Goal: Task Accomplishment & Management: Complete application form

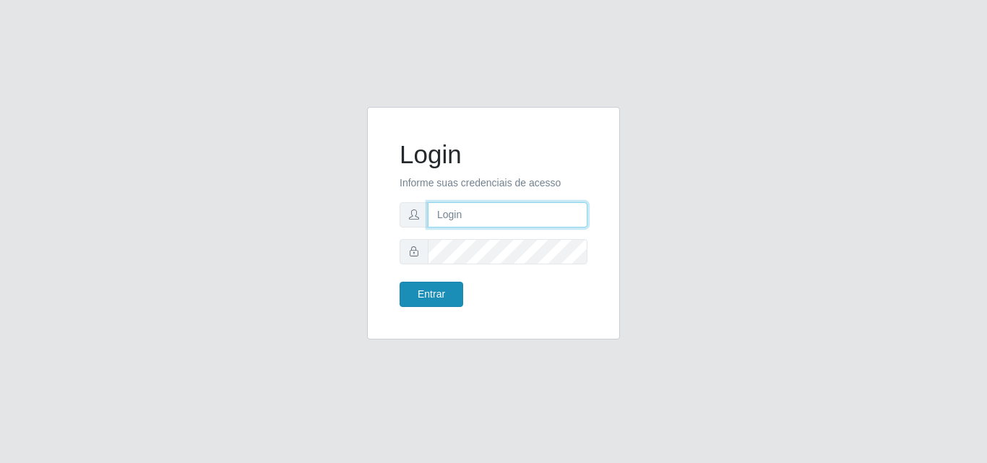
type input "franciclebersuper@manaira"
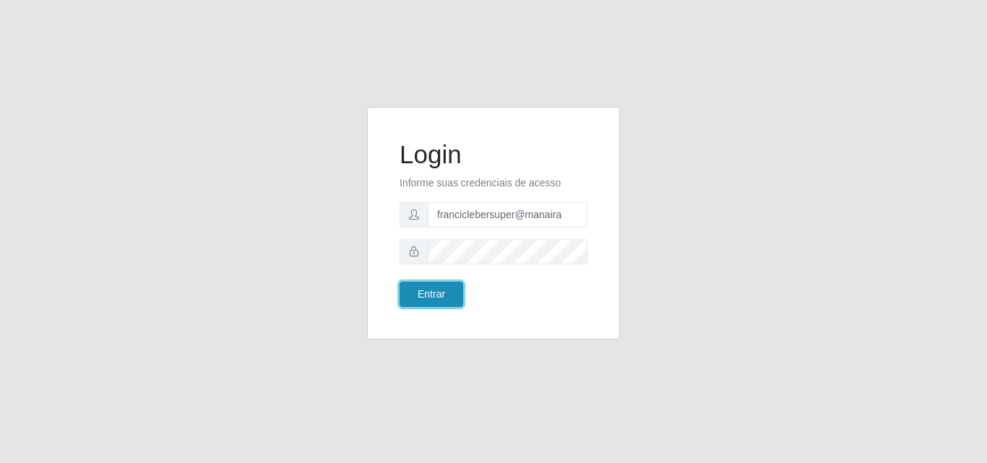
click at [420, 288] on button "Entrar" at bounding box center [432, 294] width 64 height 25
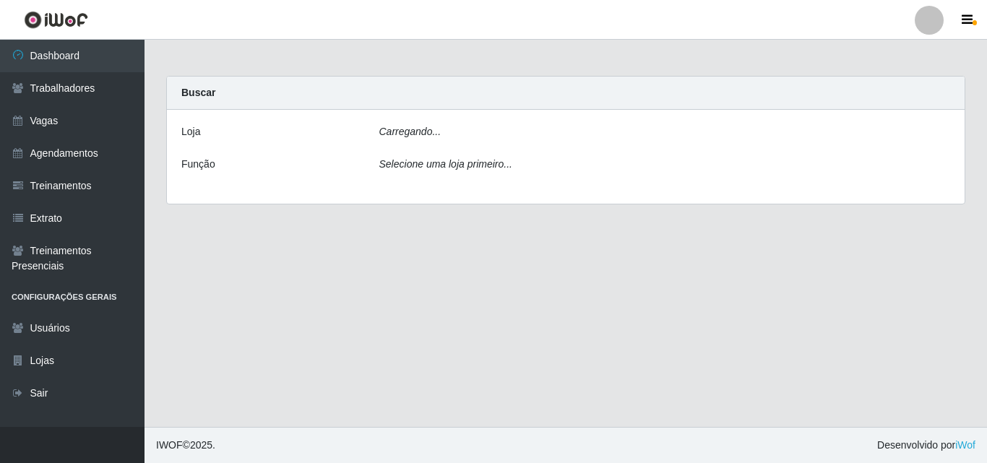
click at [444, 294] on main "Carregando... Buscar [PERSON_NAME]... Função Selecione uma loja primeiro..." at bounding box center [566, 233] width 843 height 387
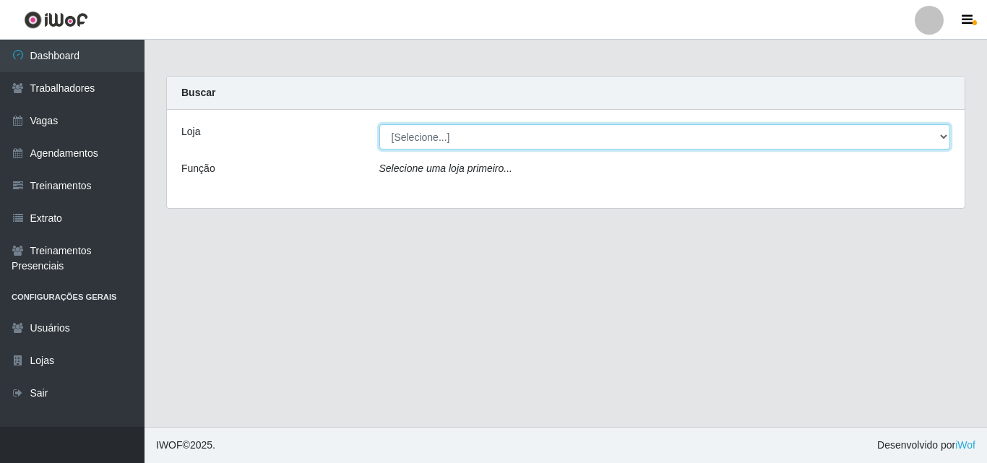
click at [479, 139] on select "[Selecione...] Supermercado Manaira" at bounding box center [665, 136] width 572 height 25
select select "443"
click at [379, 124] on select "[Selecione...] Supermercado Manaira" at bounding box center [665, 136] width 572 height 25
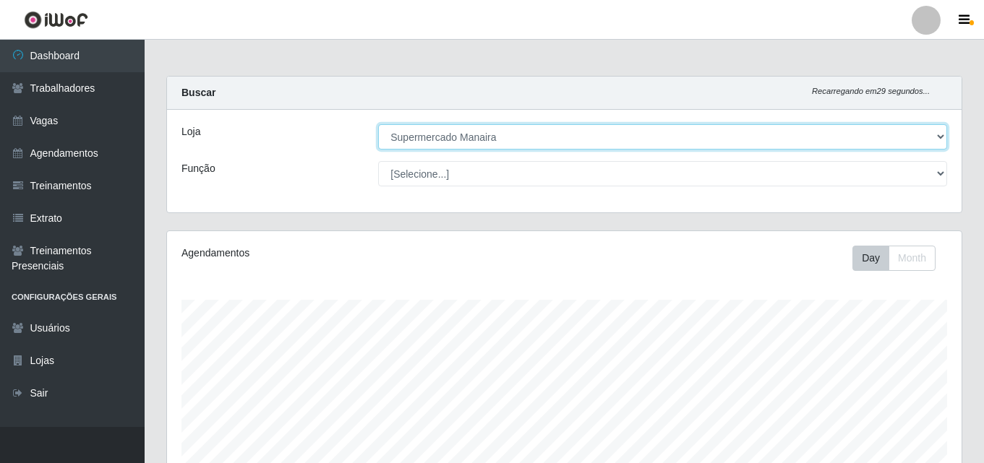
scroll to position [300, 794]
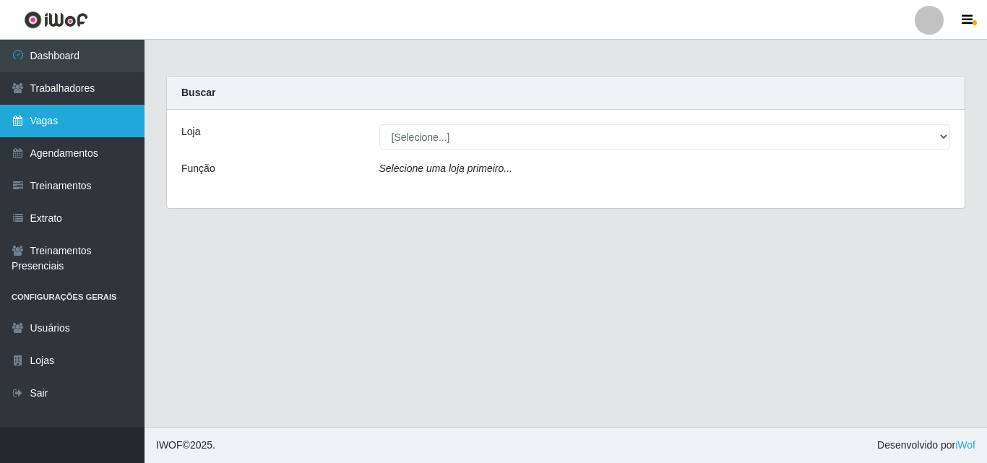
click at [49, 127] on link "Vagas" at bounding box center [72, 121] width 145 height 33
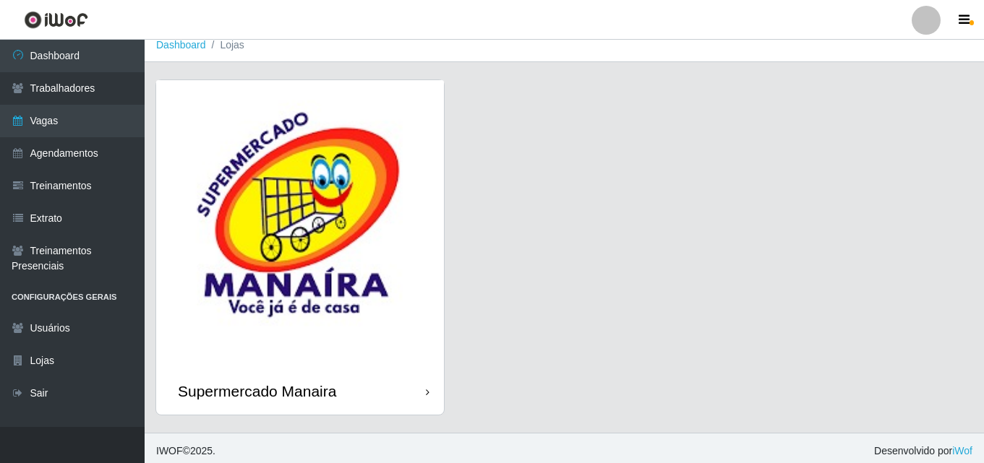
scroll to position [17, 0]
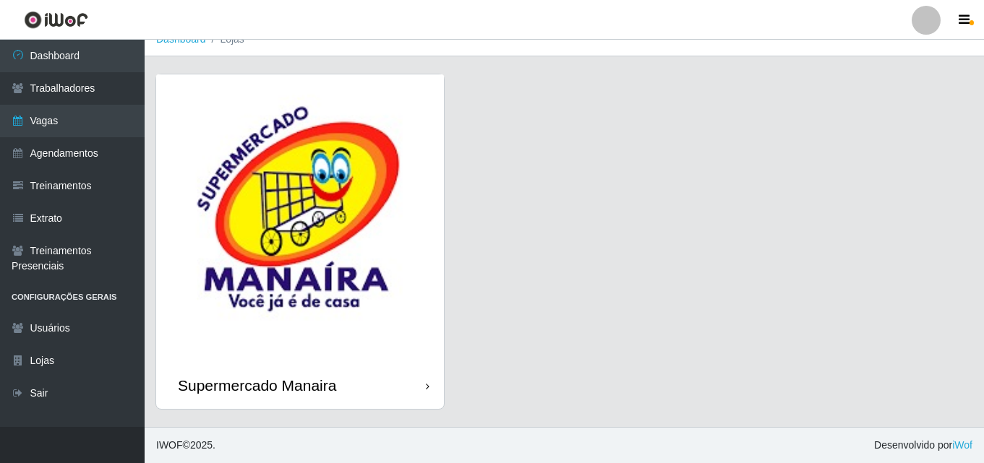
click at [412, 387] on div "Supermercado Manaira" at bounding box center [300, 385] width 288 height 47
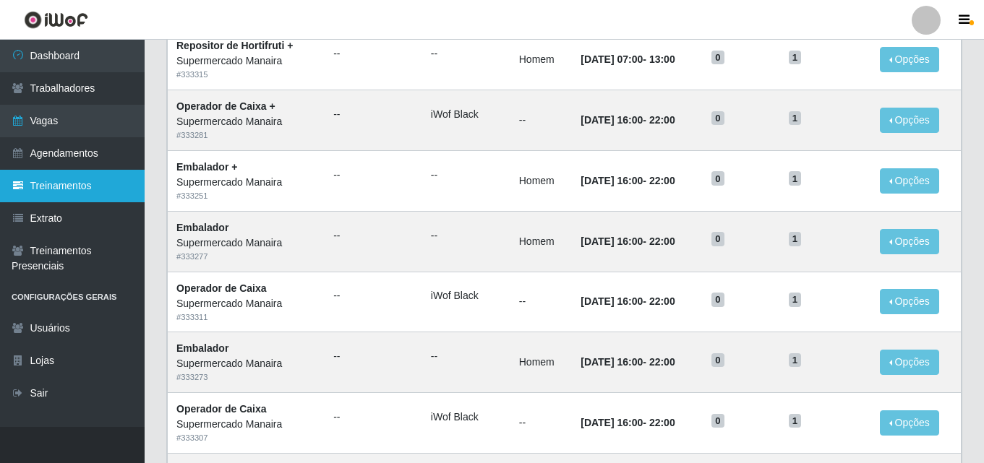
scroll to position [328, 0]
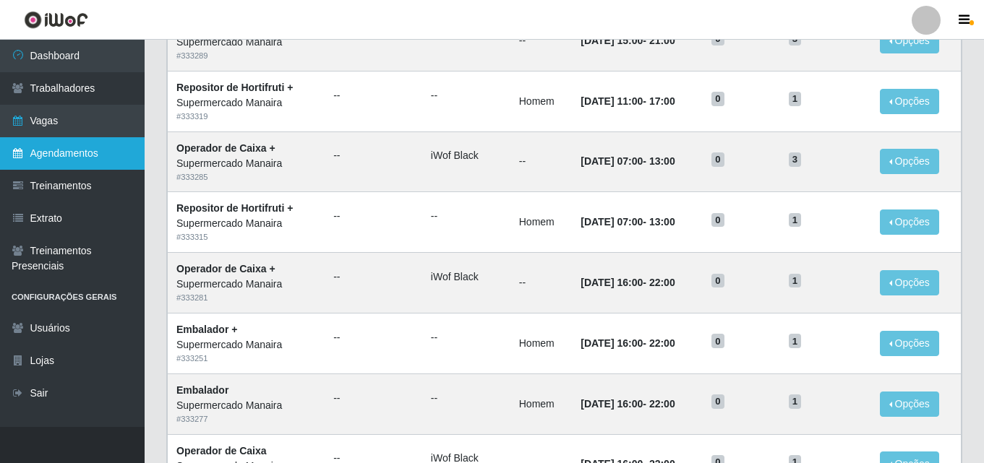
click at [59, 151] on link "Agendamentos" at bounding box center [72, 153] width 145 height 33
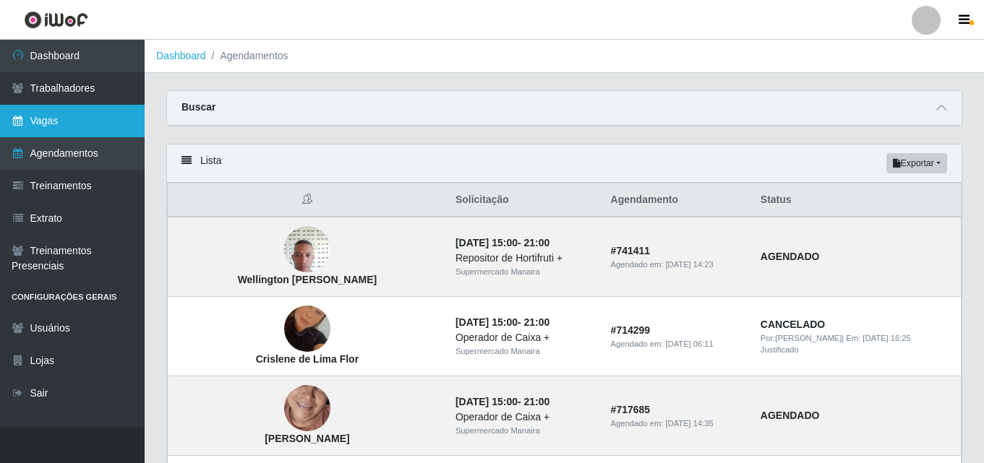
click at [79, 112] on link "Vagas" at bounding box center [72, 121] width 145 height 33
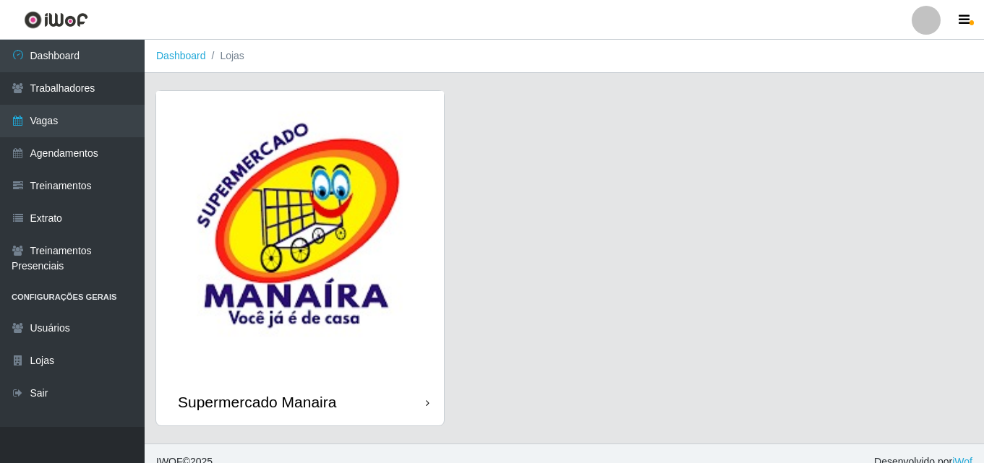
click at [394, 383] on div "Supermercado Manaira" at bounding box center [300, 402] width 288 height 47
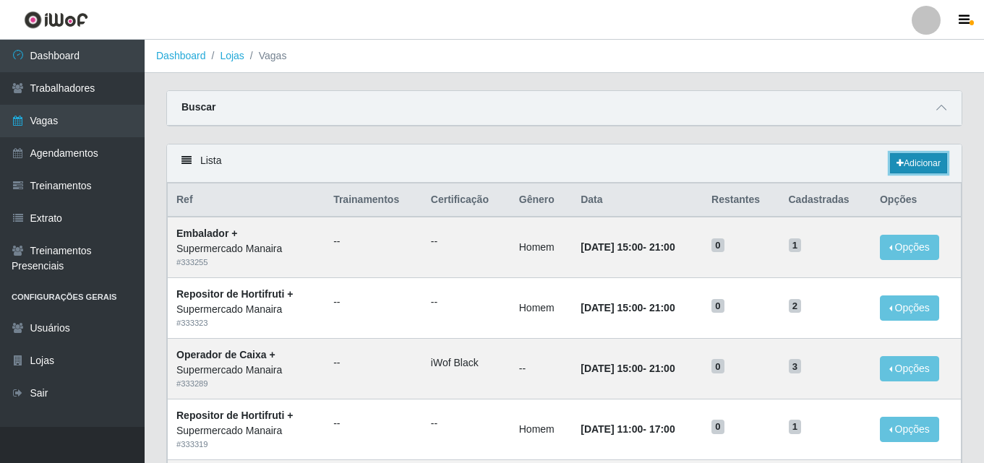
click at [918, 160] on link "Adicionar" at bounding box center [918, 163] width 57 height 20
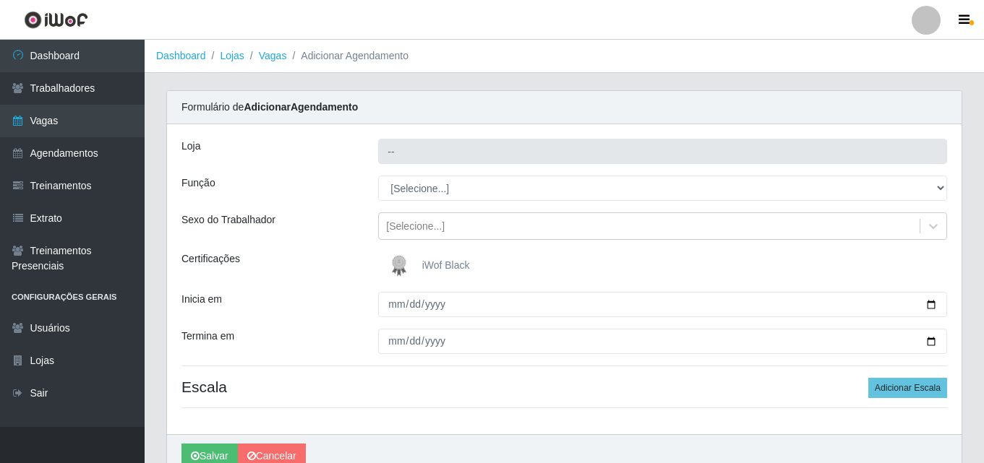
type input "Supermercado Manaira"
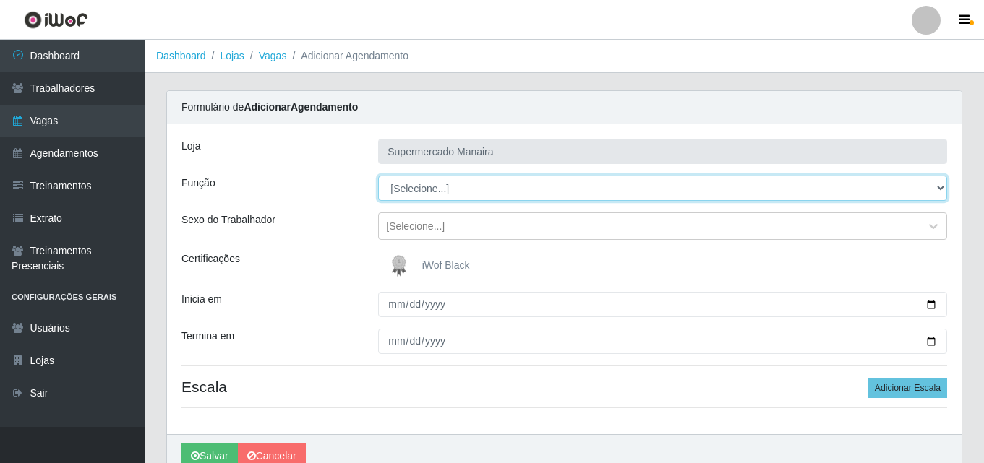
click at [515, 189] on select "[Selecione...] ASG ASG + ASG ++ Embalador Embalador + Embalador ++ Operador de …" at bounding box center [662, 188] width 569 height 25
select select "22"
click at [378, 176] on select "[Selecione...] ASG ASG + ASG ++ Embalador Embalador + Embalador ++ Operador de …" at bounding box center [662, 188] width 569 height 25
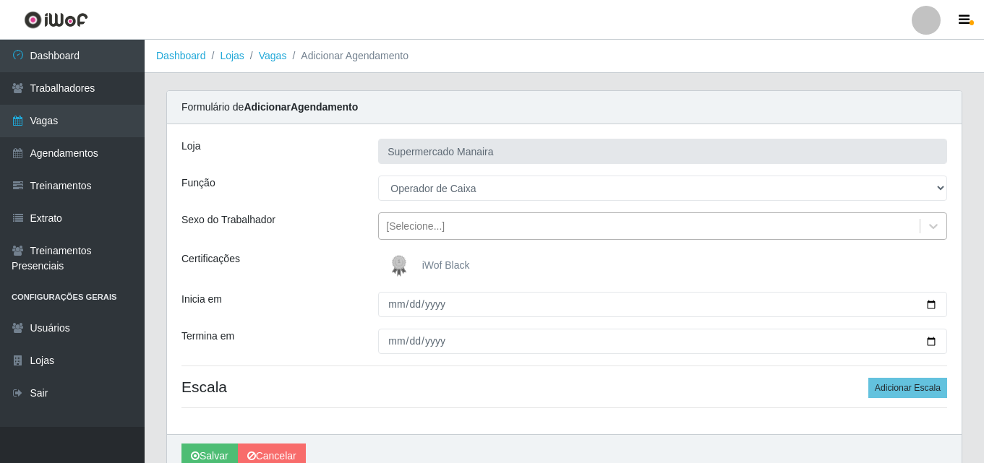
click at [524, 233] on div "[Selecione...]" at bounding box center [649, 227] width 541 height 24
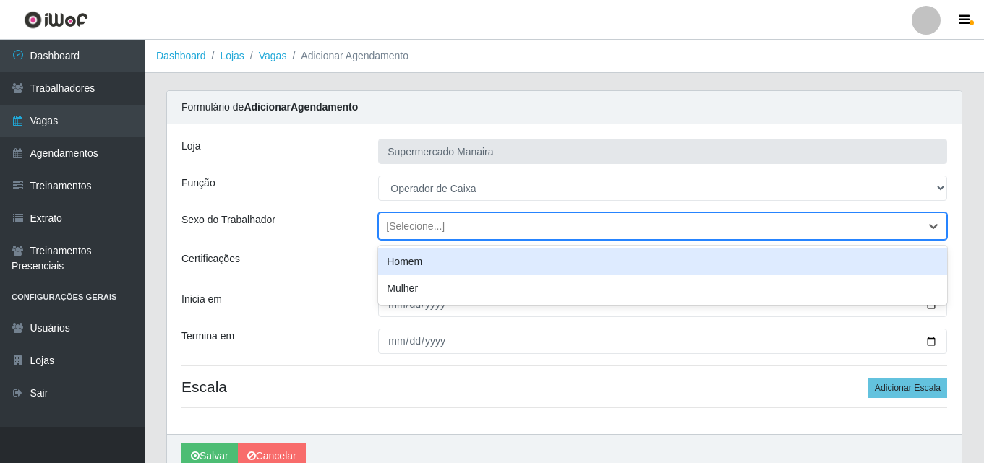
click at [524, 233] on div "[Selecione...]" at bounding box center [649, 227] width 541 height 24
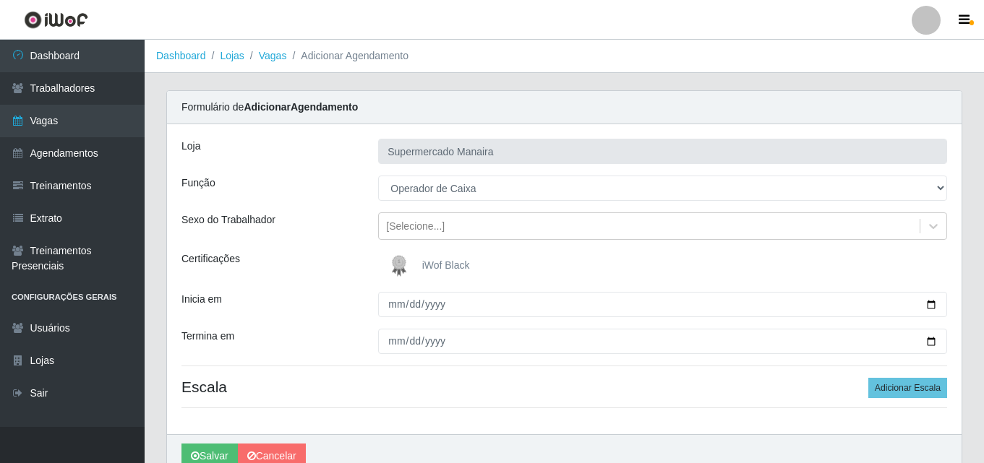
click at [455, 266] on span "iWof Black" at bounding box center [446, 265] width 48 height 12
click at [0, 0] on input "iWof Black" at bounding box center [0, 0] width 0 height 0
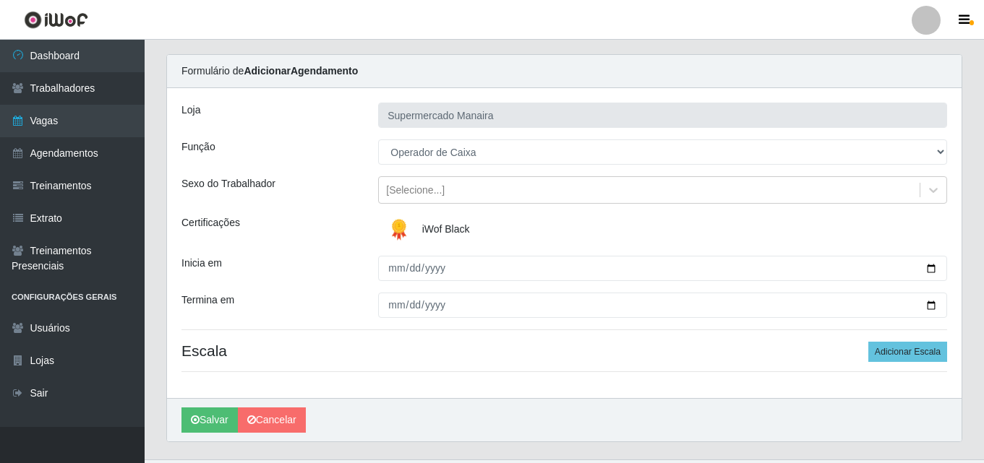
scroll to position [69, 0]
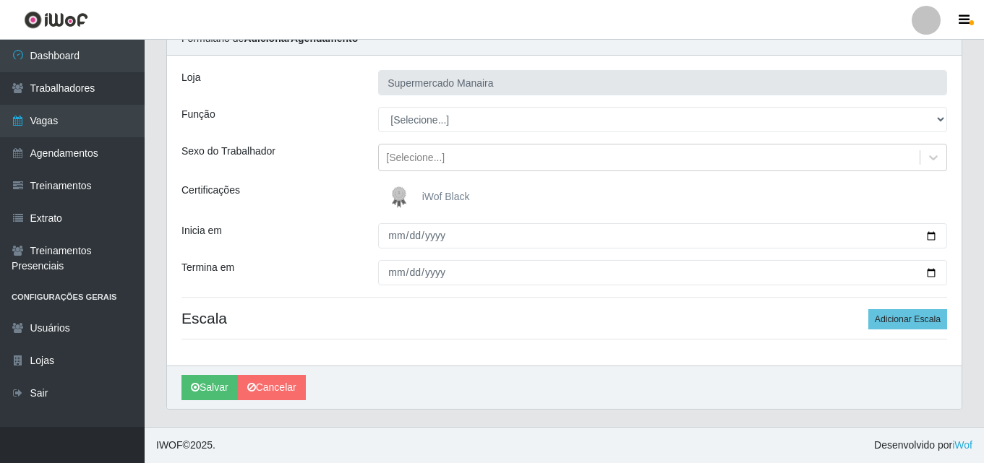
scroll to position [69, 0]
